Goal: Transaction & Acquisition: Purchase product/service

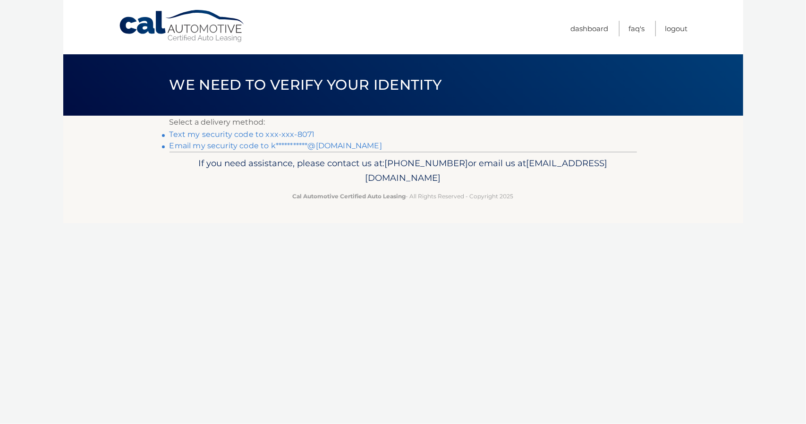
click at [268, 132] on link "Text my security code to xxx-xxx-8071" at bounding box center [242, 134] width 145 height 9
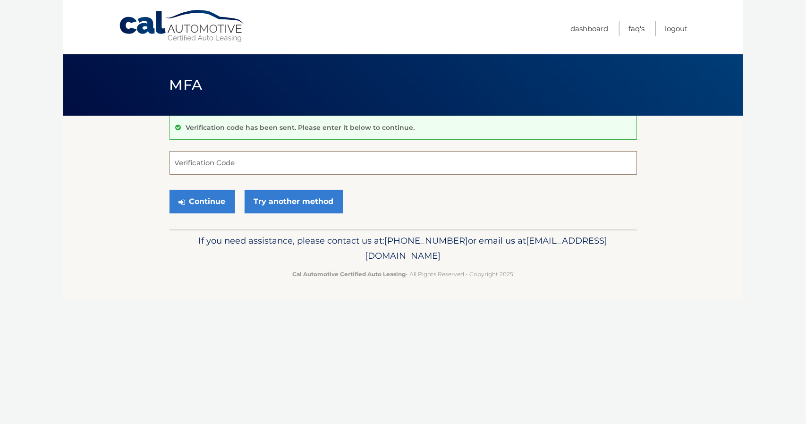
click at [272, 158] on input "Verification Code" at bounding box center [403, 163] width 467 height 24
type input "426042"
click at [221, 193] on button "Continue" at bounding box center [203, 202] width 66 height 24
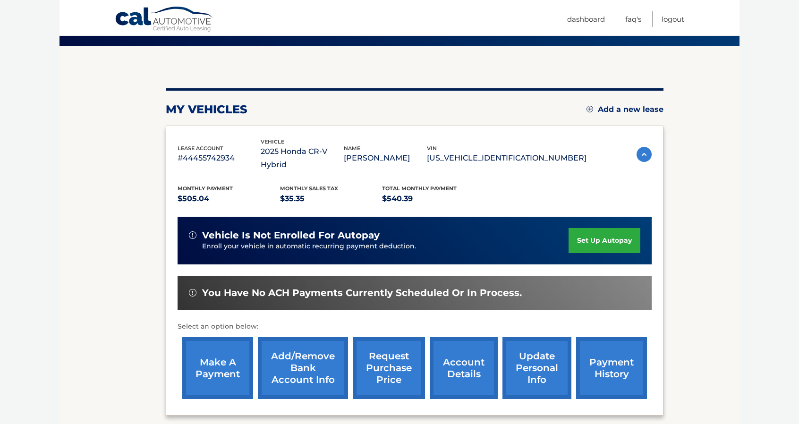
scroll to position [147, 0]
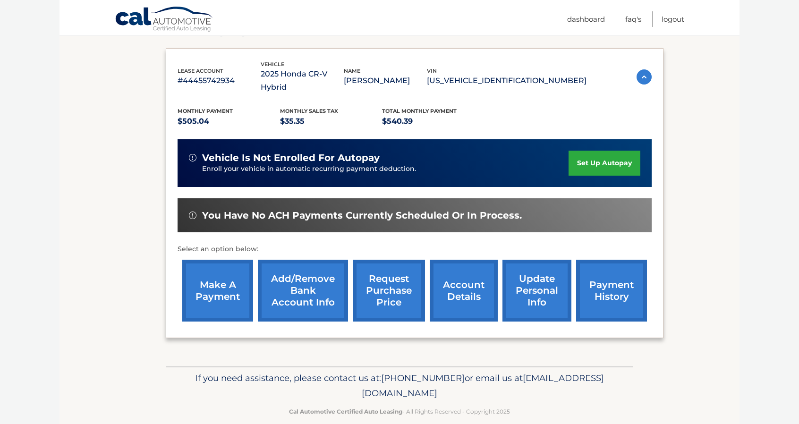
click at [207, 279] on link "make a payment" at bounding box center [217, 291] width 71 height 62
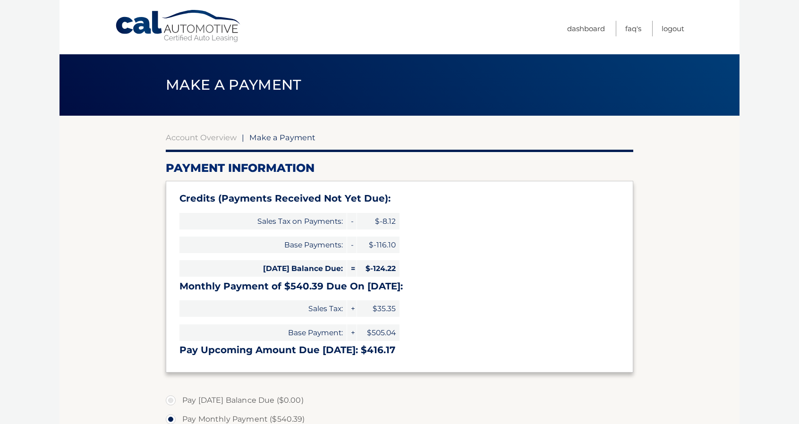
select select "MGMzNWQ1OGYtMGY5ZC00NDk0LWIxMWYtMzU5Yzg1ZTlmZjNj"
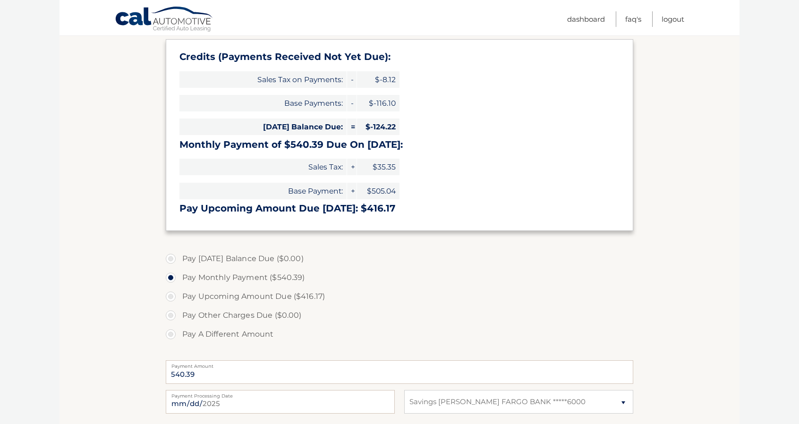
click at [177, 334] on label "Pay A Different Amount" at bounding box center [399, 334] width 467 height 19
click at [177, 334] on input "Pay A Different Amount" at bounding box center [174, 332] width 9 height 15
radio input "true"
click at [260, 373] on input "Payment Amount" at bounding box center [399, 372] width 467 height 24
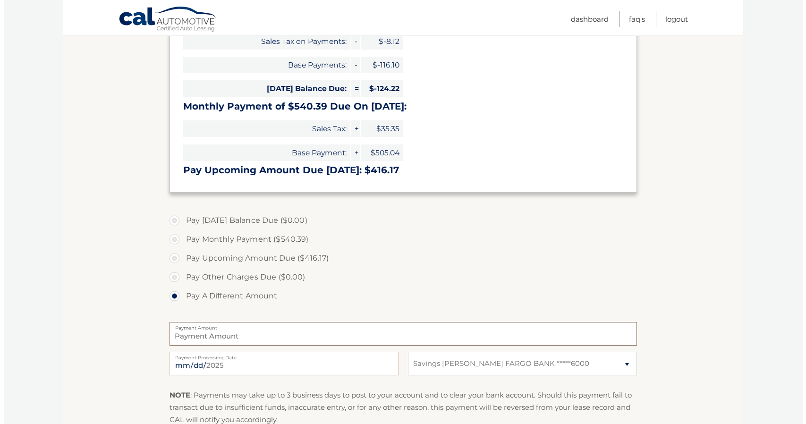
scroll to position [236, 0]
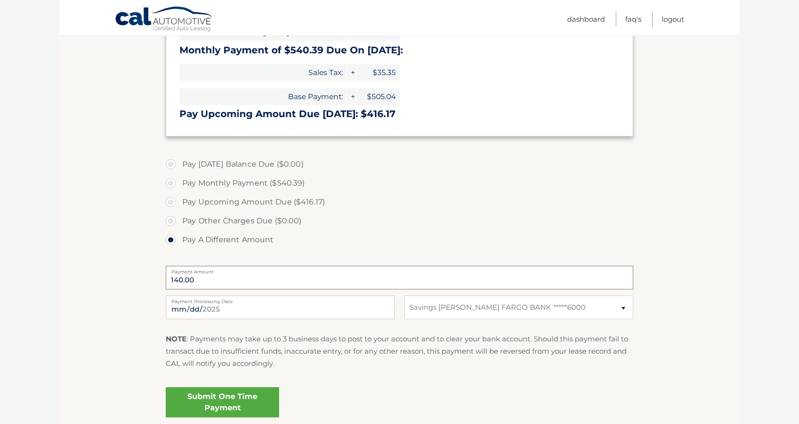
type input "140.00"
click at [223, 404] on link "Submit One Time Payment" at bounding box center [222, 402] width 113 height 30
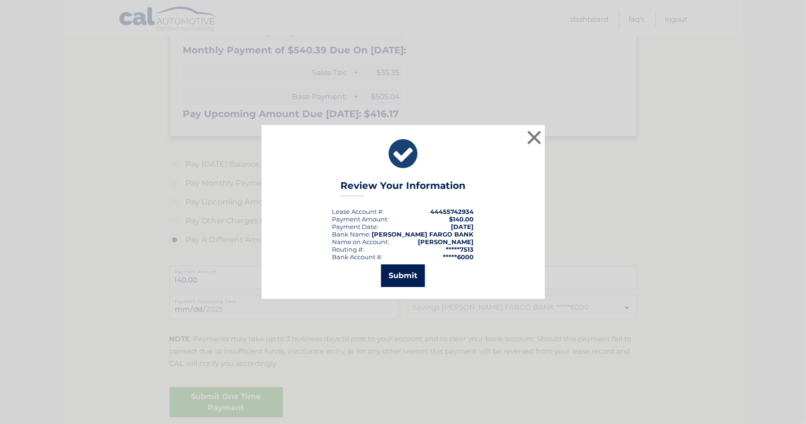
click at [402, 272] on button "Submit" at bounding box center [403, 275] width 44 height 23
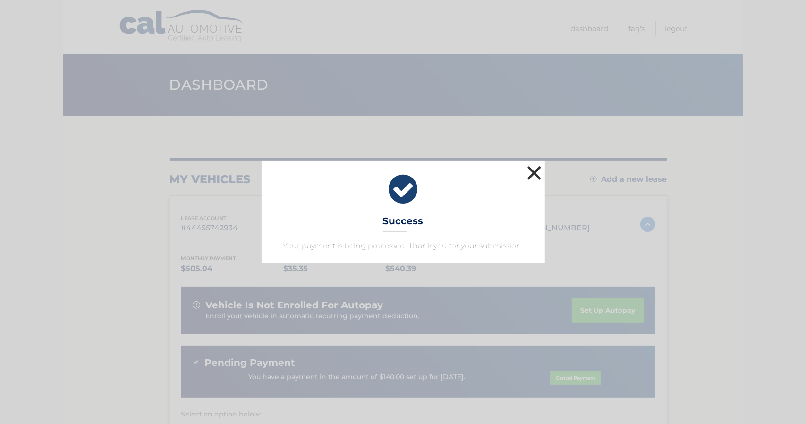
click at [528, 175] on button "×" at bounding box center [534, 172] width 19 height 19
